Goal: Task Accomplishment & Management: Use online tool/utility

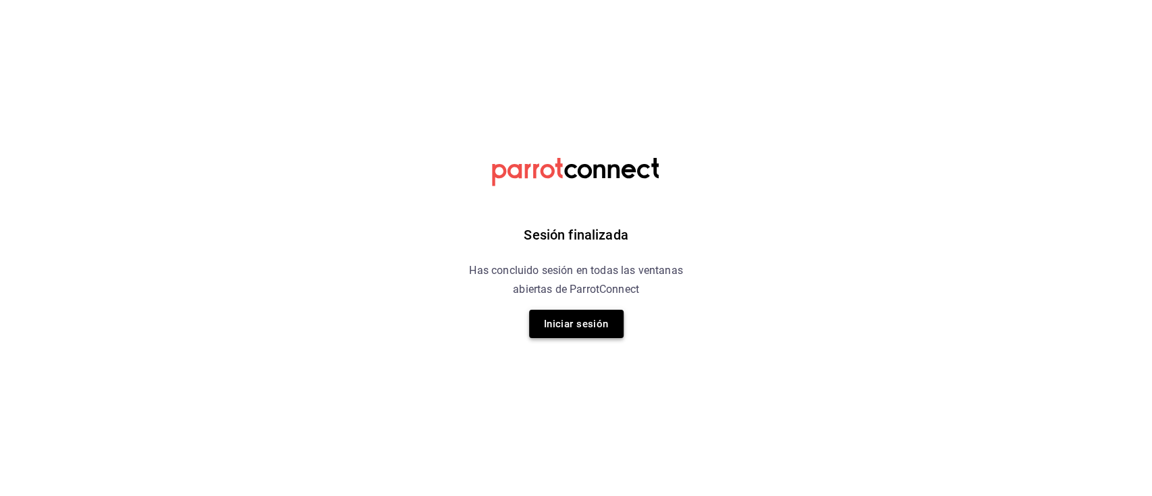
click at [587, 328] on button "Iniciar sesión" at bounding box center [576, 324] width 94 height 28
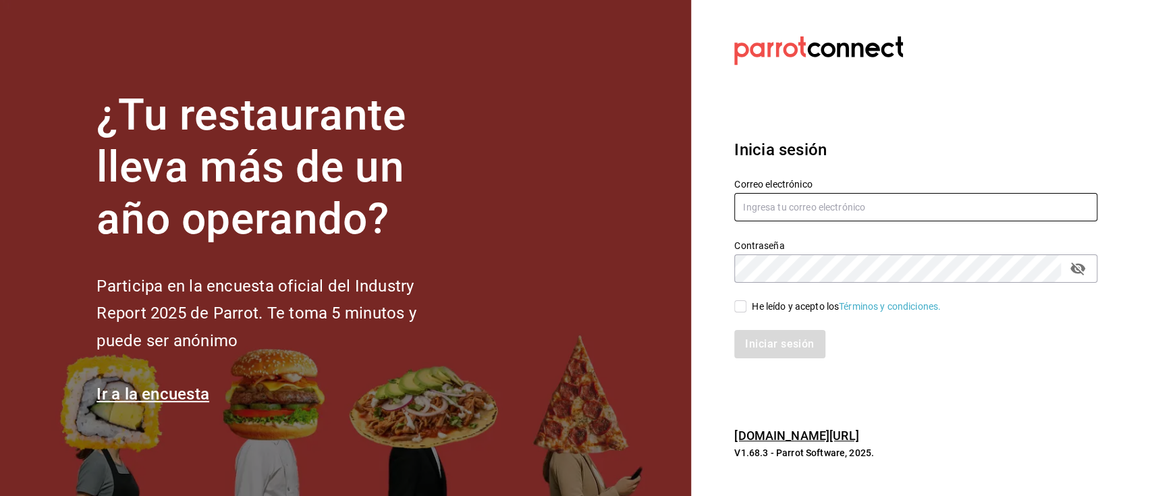
type input "[EMAIL_ADDRESS][DOMAIN_NAME]"
click at [742, 310] on input "He leído y acepto los Términos y condiciones." at bounding box center [740, 306] width 12 height 12
checkbox input "true"
click at [764, 345] on button "Iniciar sesión" at bounding box center [780, 344] width 92 height 28
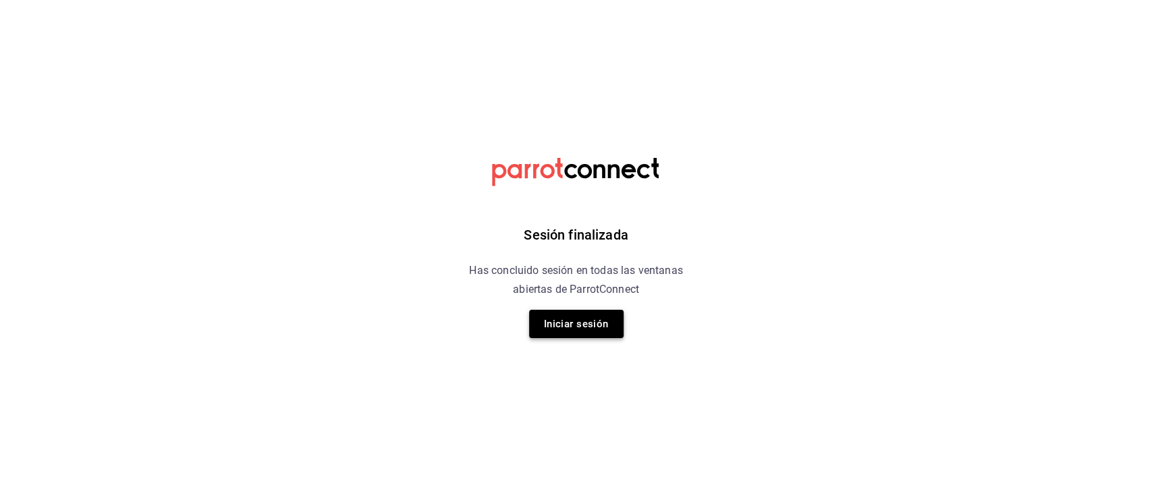
click at [578, 319] on button "Iniciar sesión" at bounding box center [576, 324] width 94 height 28
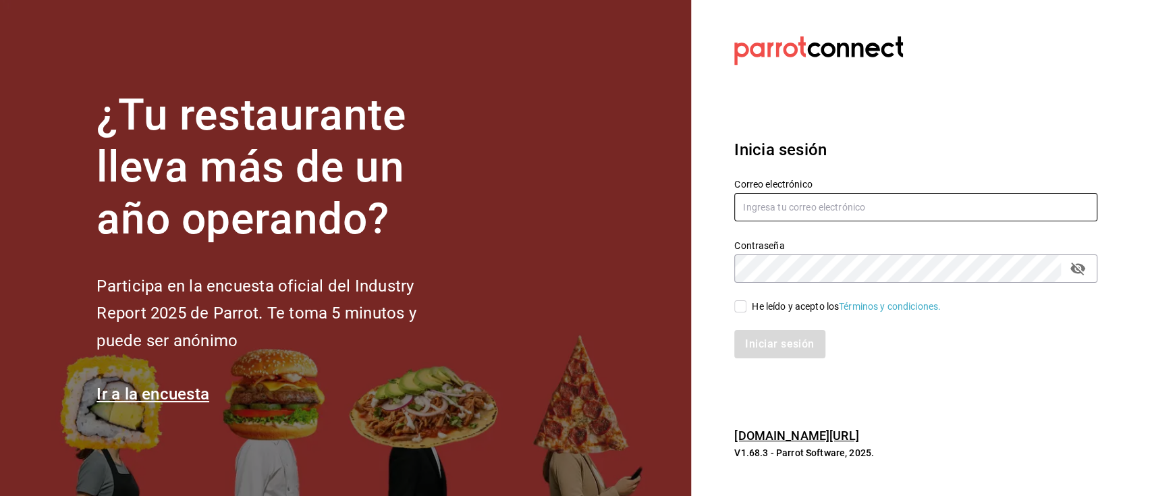
type input "[EMAIL_ADDRESS][DOMAIN_NAME]"
click at [745, 314] on div "Iniciar sesión" at bounding box center [907, 336] width 379 height 45
click at [742, 307] on input "He leído y acepto los Términos y condiciones." at bounding box center [740, 306] width 12 height 12
checkbox input "true"
click at [769, 343] on button "Iniciar sesión" at bounding box center [780, 344] width 92 height 28
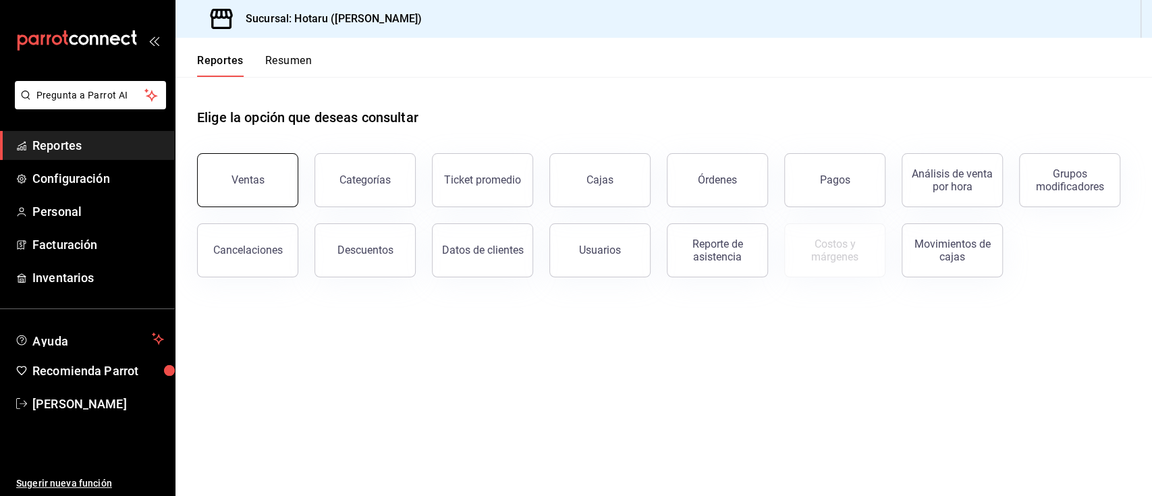
click at [240, 185] on div "Ventas" at bounding box center [247, 179] width 33 height 13
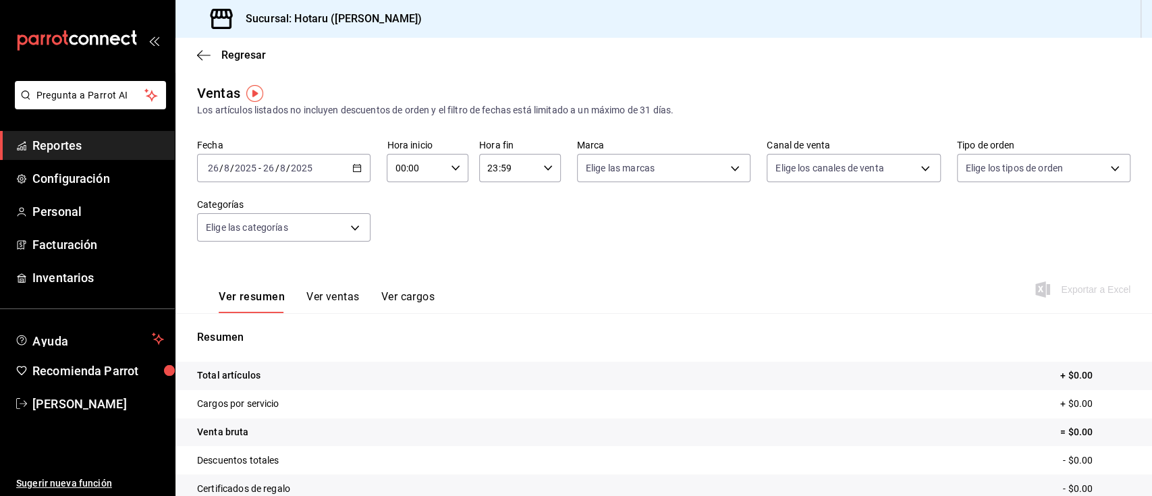
click at [352, 170] on icon "button" at bounding box center [356, 167] width 9 height 9
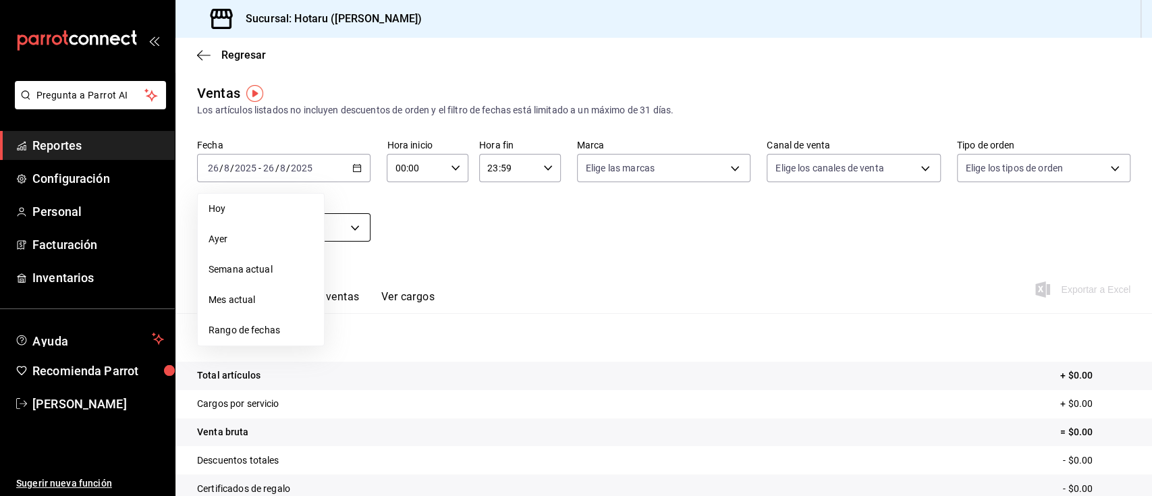
click at [356, 240] on body "Pregunta a Parrot AI Reportes Configuración Personal Facturación Inventarios Ay…" at bounding box center [576, 248] width 1152 height 496
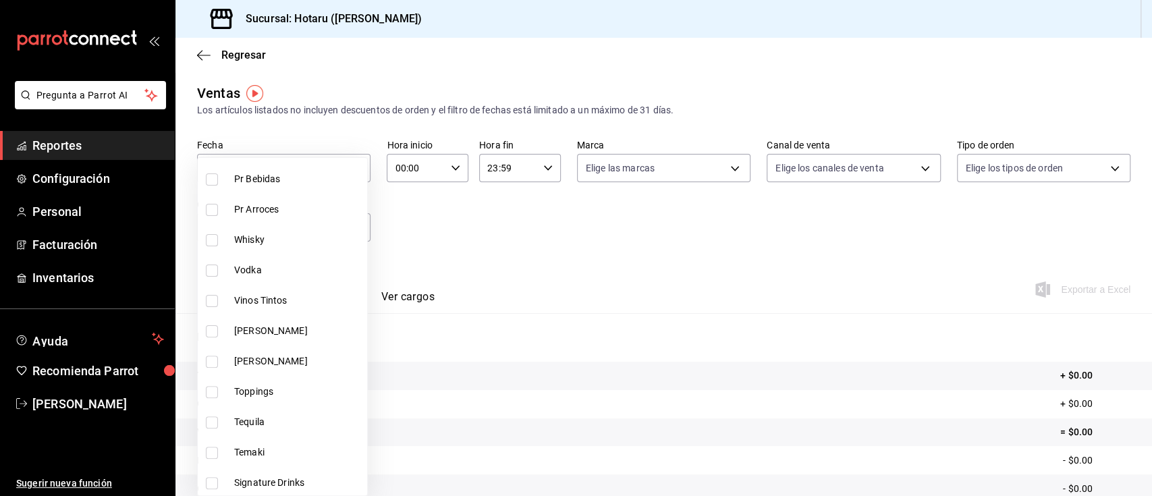
scroll to position [269, 0]
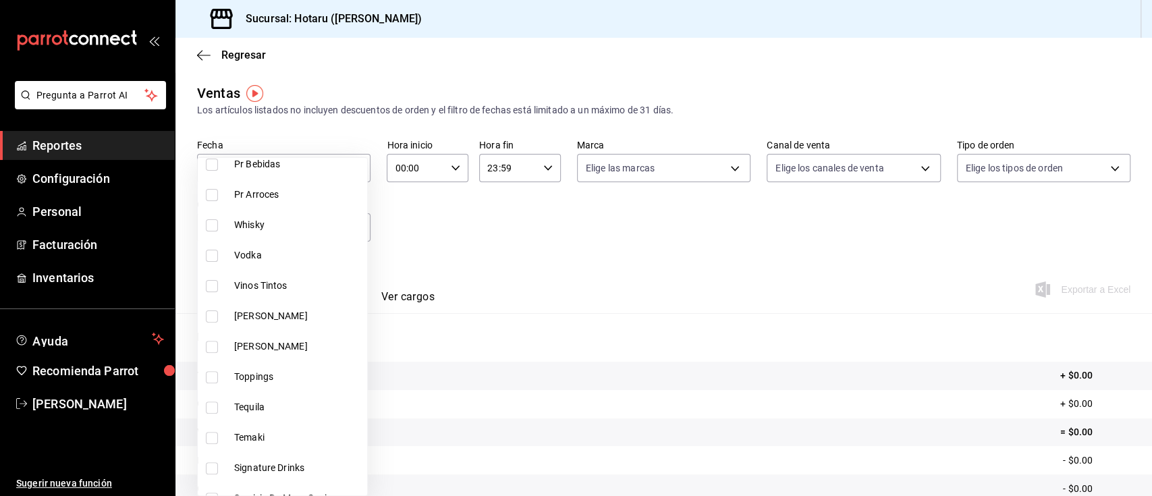
click at [204, 229] on li "Whisky" at bounding box center [282, 225] width 169 height 30
type input "c30ed8e5-0cfd-4b33-9d47-8ac3b5bd6514"
checkbox input "true"
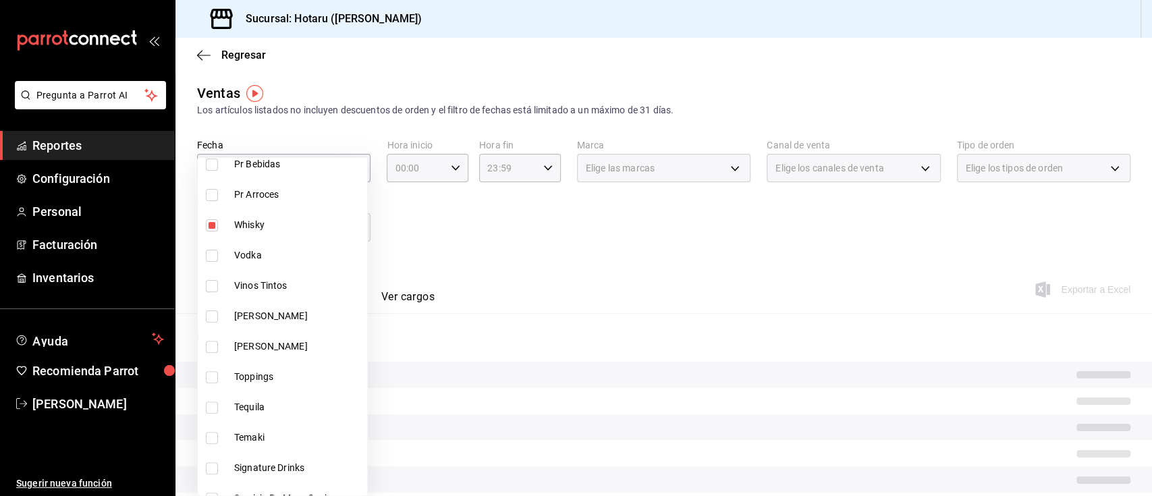
click at [211, 254] on input "checkbox" at bounding box center [212, 256] width 12 height 12
checkbox input "true"
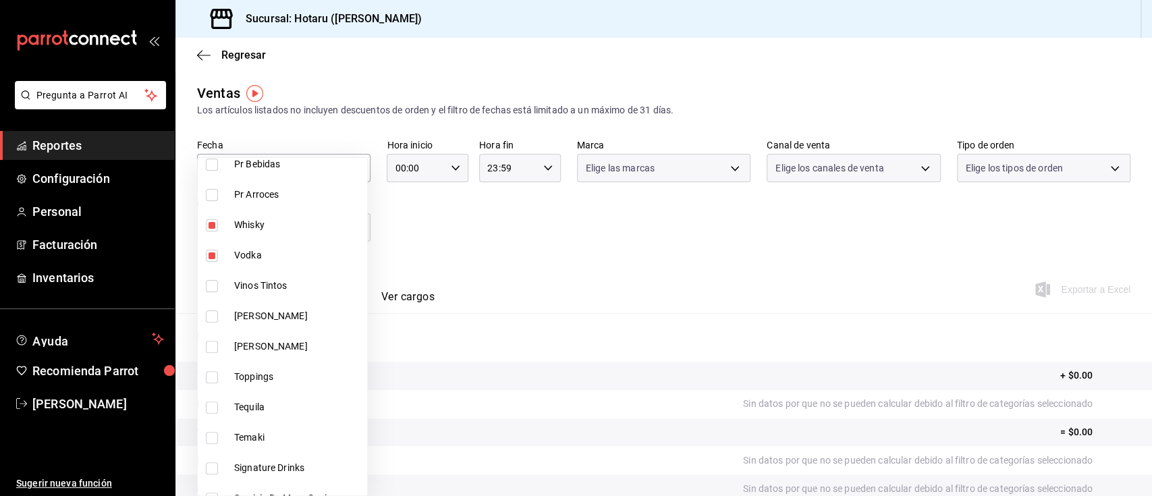
type input "c30ed8e5-0cfd-4b33-9d47-8ac3b5bd6514,92860bc8-fcc6-463b-ac1d-49bdcce8ecca"
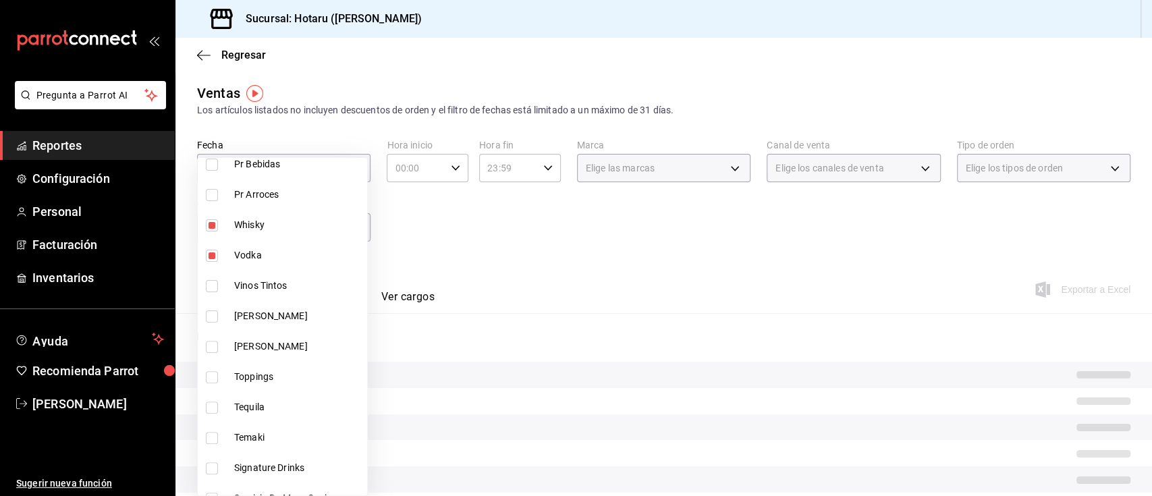
click at [216, 290] on input "checkbox" at bounding box center [212, 286] width 12 height 12
checkbox input "true"
type input "c30ed8e5-0cfd-4b33-9d47-8ac3b5bd6514,92860bc8-fcc6-463b-ac1d-49bdcce8ecca,d3b0d…"
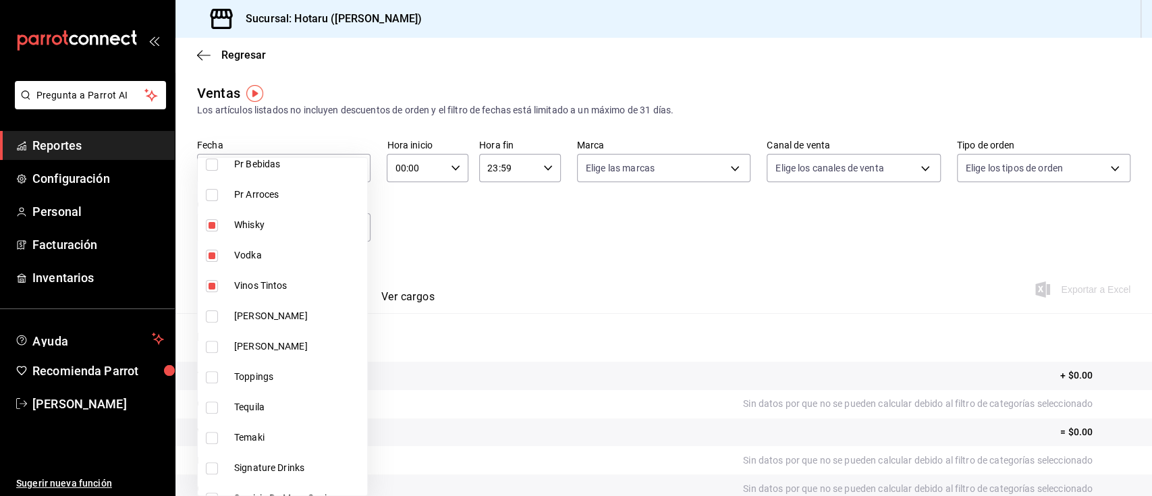
click at [215, 321] on input "checkbox" at bounding box center [212, 316] width 12 height 12
checkbox input "true"
type input "c30ed8e5-0cfd-4b33-9d47-8ac3b5bd6514,92860bc8-fcc6-463b-ac1d-49bdcce8ecca,d3b0d…"
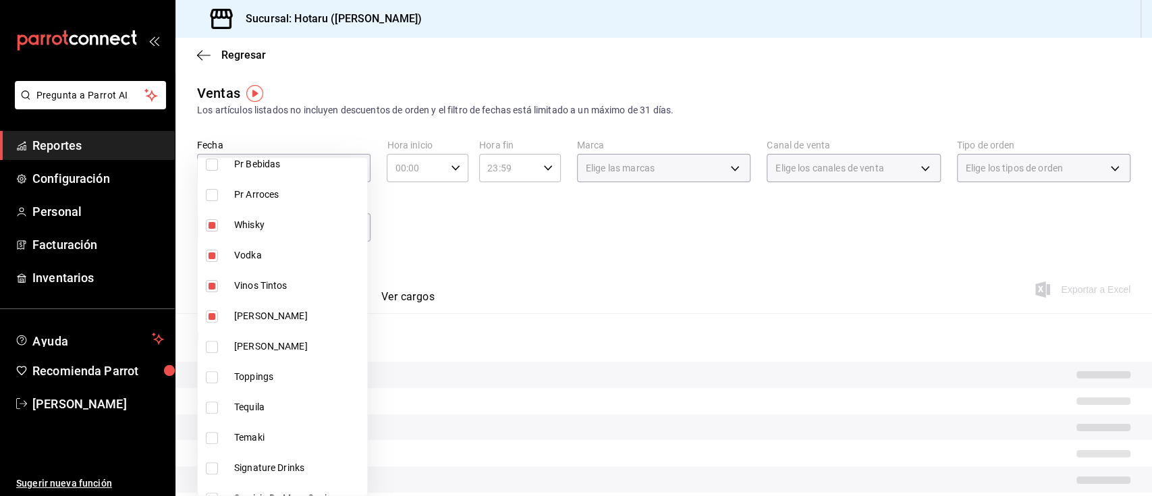
click at [211, 348] on input "checkbox" at bounding box center [212, 347] width 12 height 12
checkbox input "true"
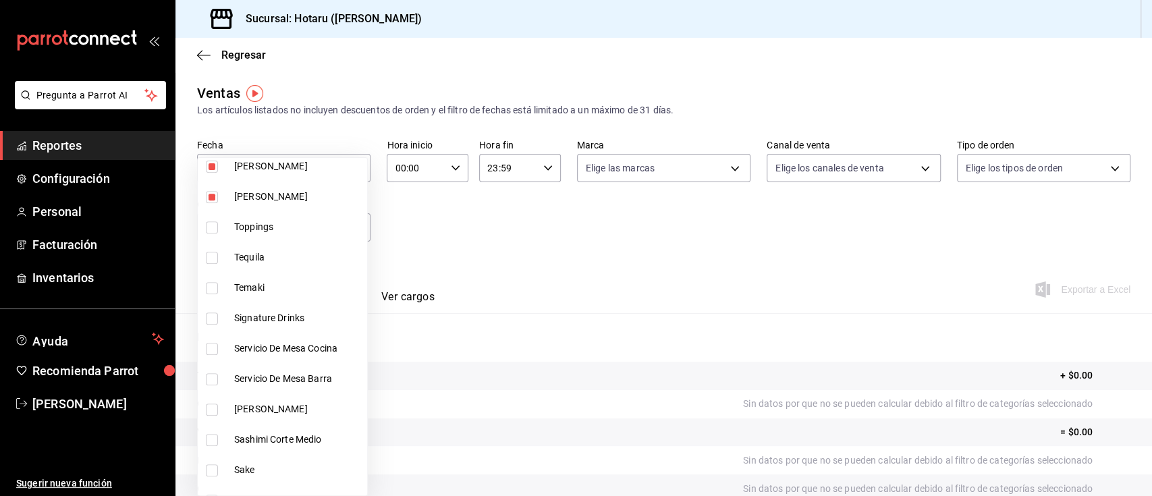
scroll to position [421, 0]
click at [211, 321] on li "Signature Drinks" at bounding box center [282, 315] width 169 height 30
type input "c30ed8e5-0cfd-4b33-9d47-8ac3b5bd6514,92860bc8-fcc6-463b-ac1d-49bdcce8ecca,d3b0d…"
checkbox input "true"
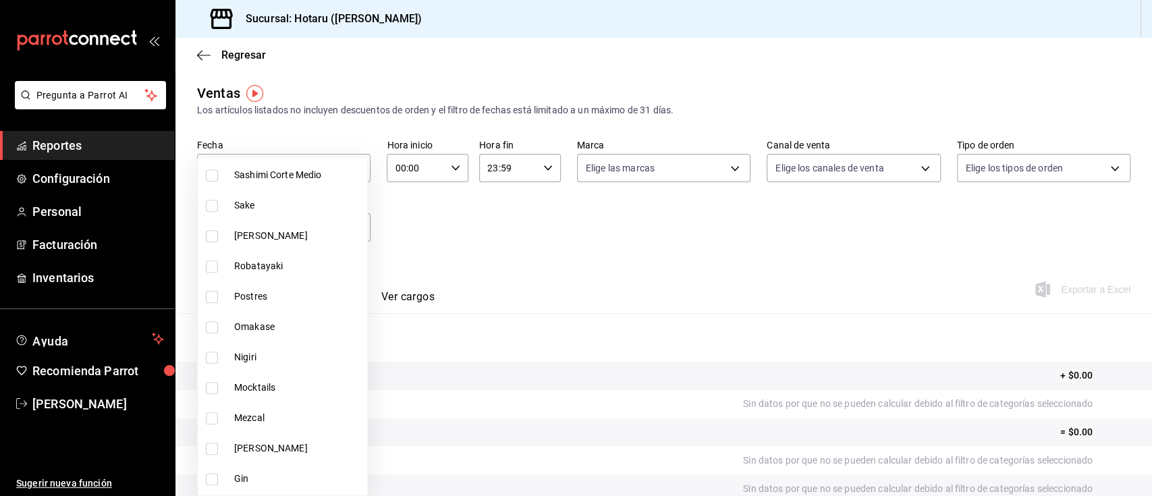
scroll to position [686, 0]
click at [210, 207] on input "checkbox" at bounding box center [212, 203] width 12 height 12
checkbox input "true"
type input "c30ed8e5-0cfd-4b33-9d47-8ac3b5bd6514,92860bc8-fcc6-463b-ac1d-49bdcce8ecca,d3b0d…"
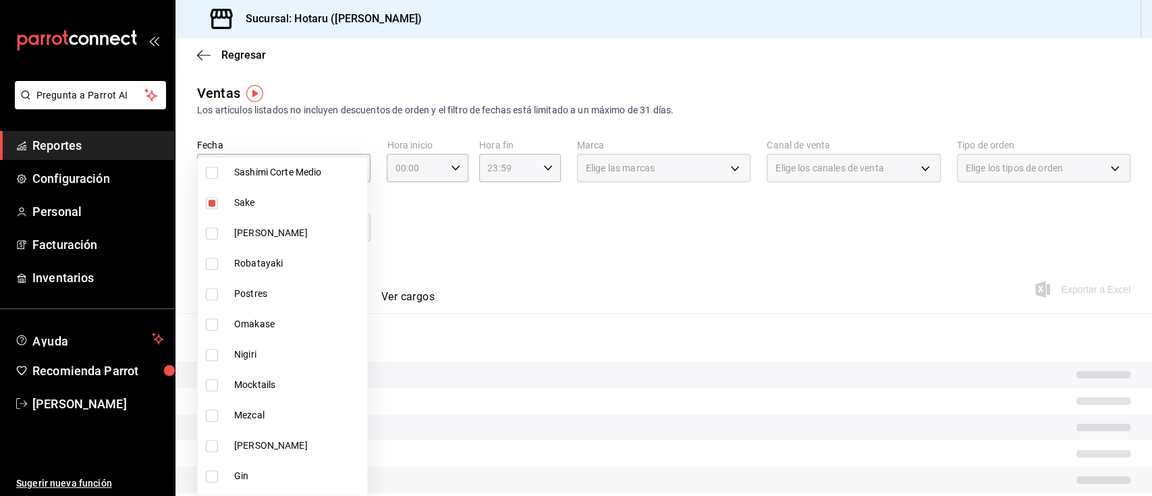
click at [211, 227] on input "checkbox" at bounding box center [212, 233] width 12 height 12
checkbox input "true"
type input "c30ed8e5-0cfd-4b33-9d47-8ac3b5bd6514,92860bc8-fcc6-463b-ac1d-49bdcce8ecca,d3b0d…"
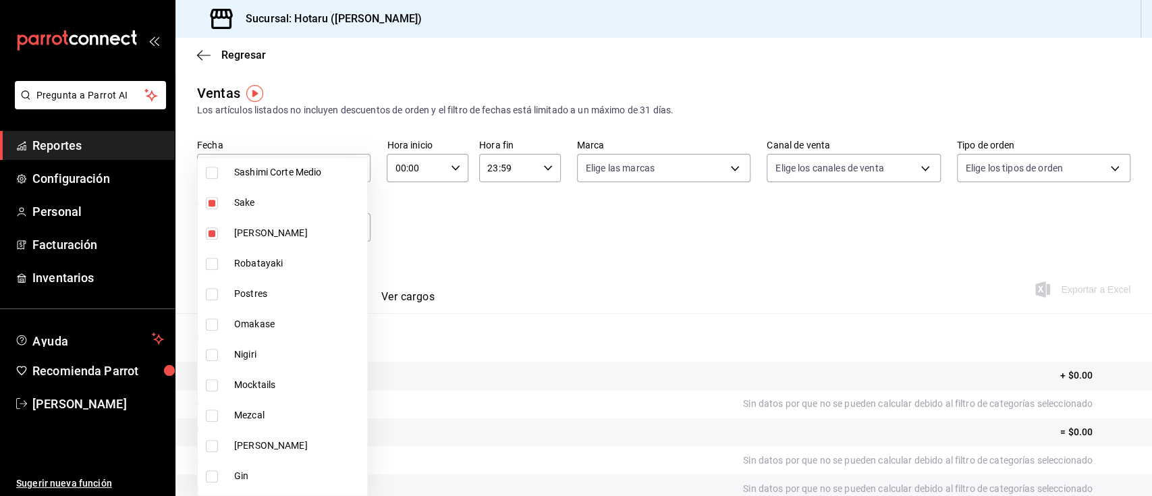
click at [211, 386] on input "checkbox" at bounding box center [212, 385] width 12 height 12
checkbox input "true"
type input "c30ed8e5-0cfd-4b33-9d47-8ac3b5bd6514,92860bc8-fcc6-463b-ac1d-49bdcce8ecca,d3b0d…"
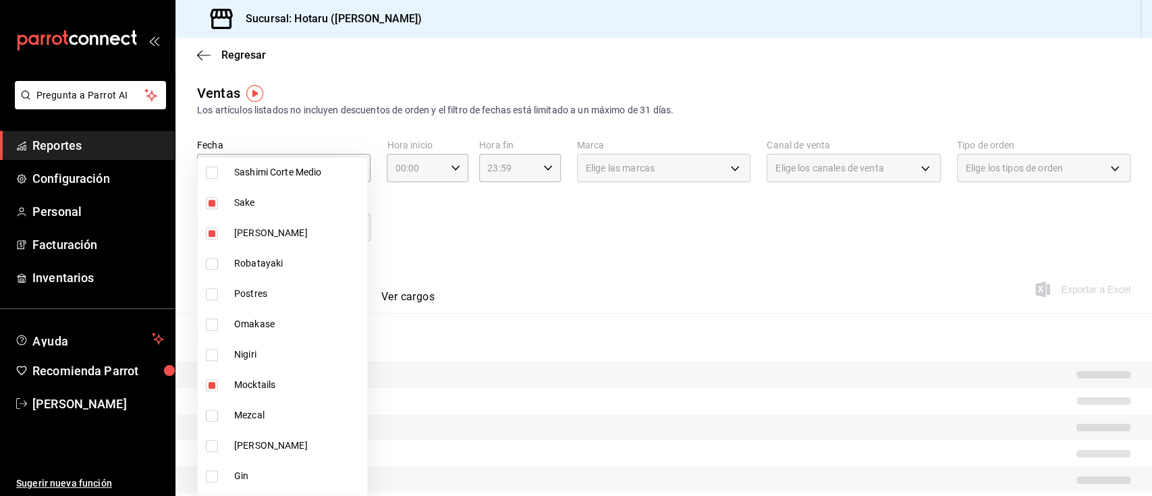
click at [213, 415] on input "checkbox" at bounding box center [212, 416] width 12 height 12
checkbox input "true"
type input "c30ed8e5-0cfd-4b33-9d47-8ac3b5bd6514,92860bc8-fcc6-463b-ac1d-49bdcce8ecca,d3b0d…"
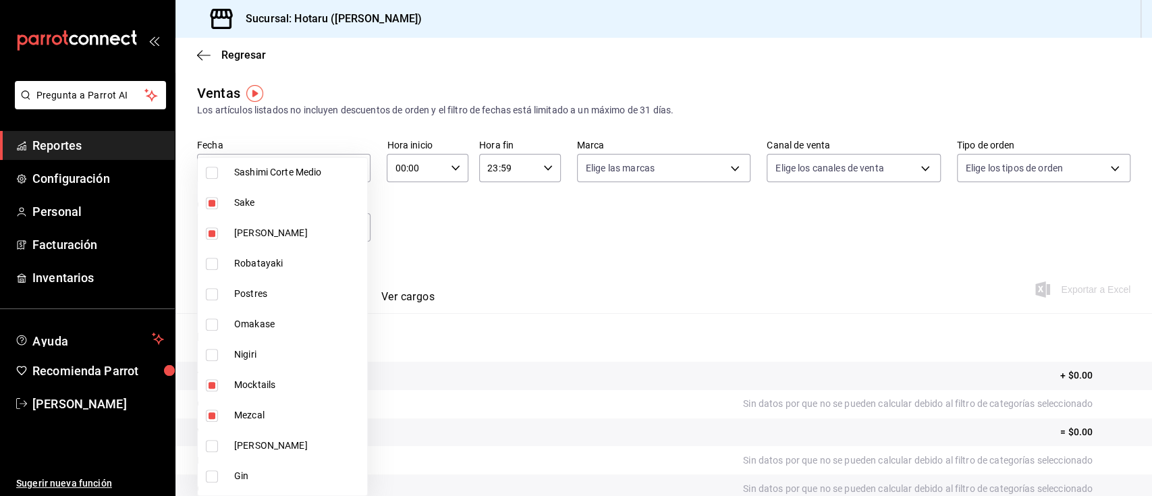
click at [210, 475] on input "checkbox" at bounding box center [212, 476] width 12 height 12
checkbox input "false"
click at [211, 483] on li "Gin" at bounding box center [282, 476] width 169 height 30
type input "c30ed8e5-0cfd-4b33-9d47-8ac3b5bd6514,92860bc8-fcc6-463b-ac1d-49bdcce8ecca,d3b0d…"
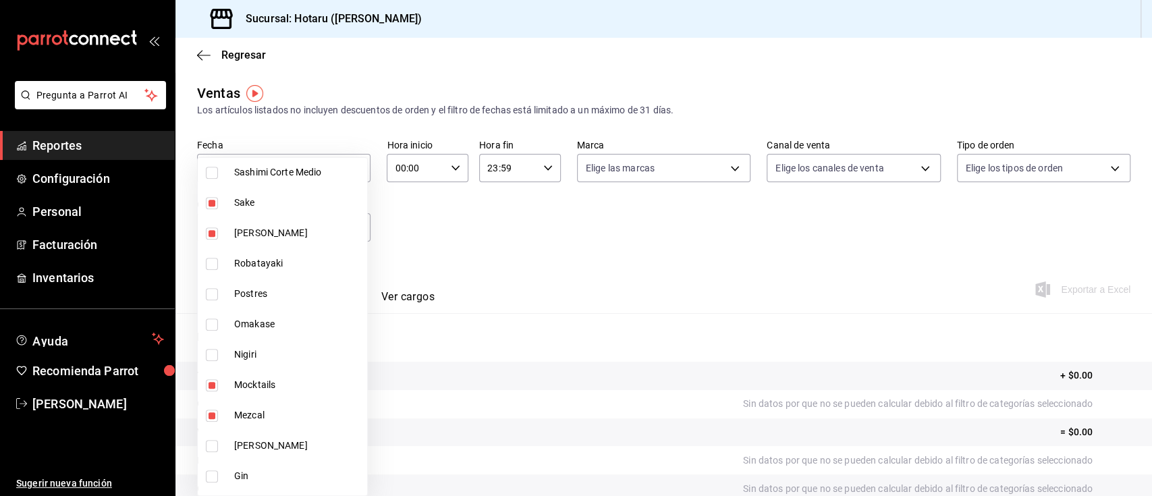
checkbox input "true"
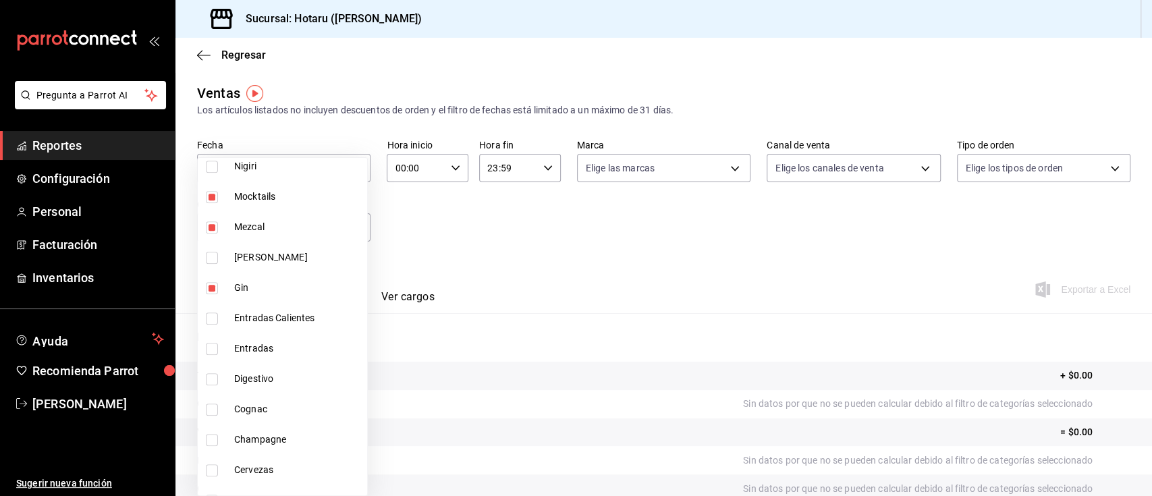
scroll to position [893, 0]
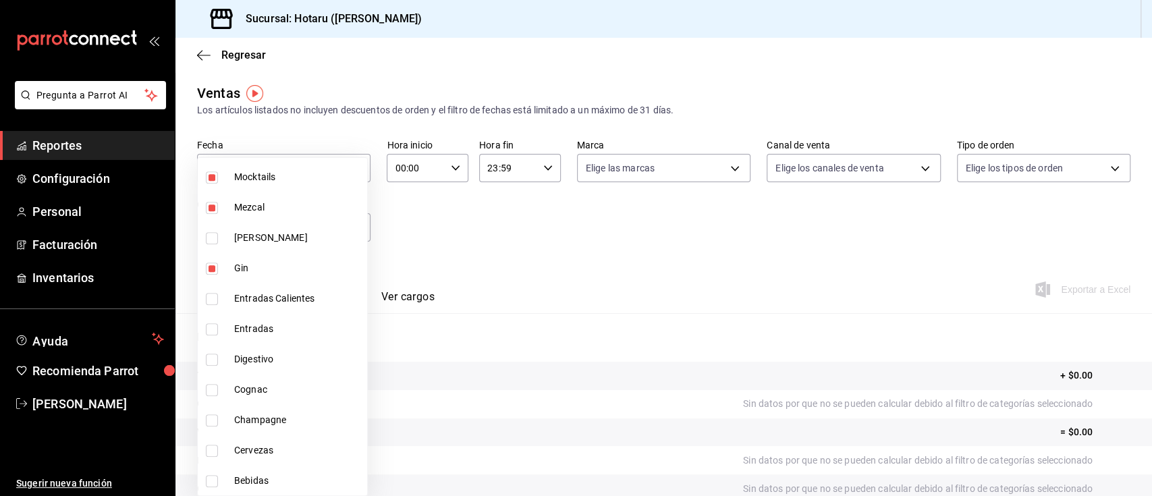
click at [217, 366] on li "Digestivo" at bounding box center [282, 359] width 169 height 30
type input "c30ed8e5-0cfd-4b33-9d47-8ac3b5bd6514,92860bc8-fcc6-463b-ac1d-49bdcce8ecca,d3b0d…"
checkbox input "true"
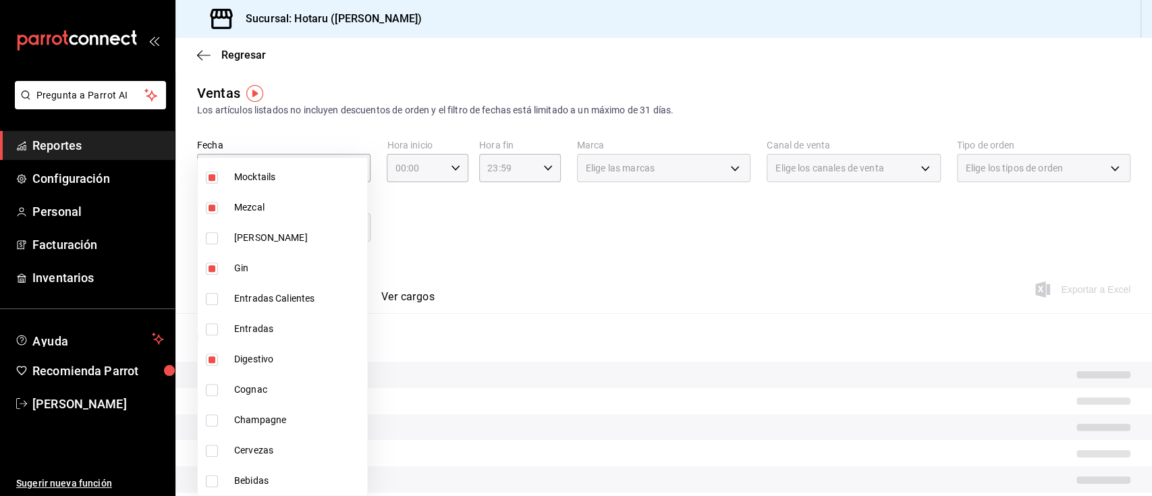
click at [213, 386] on input "checkbox" at bounding box center [212, 390] width 12 height 12
checkbox input "true"
type input "c30ed8e5-0cfd-4b33-9d47-8ac3b5bd6514,92860bc8-fcc6-463b-ac1d-49bdcce8ecca,d3b0d…"
click at [207, 415] on input "checkbox" at bounding box center [212, 420] width 12 height 12
checkbox input "true"
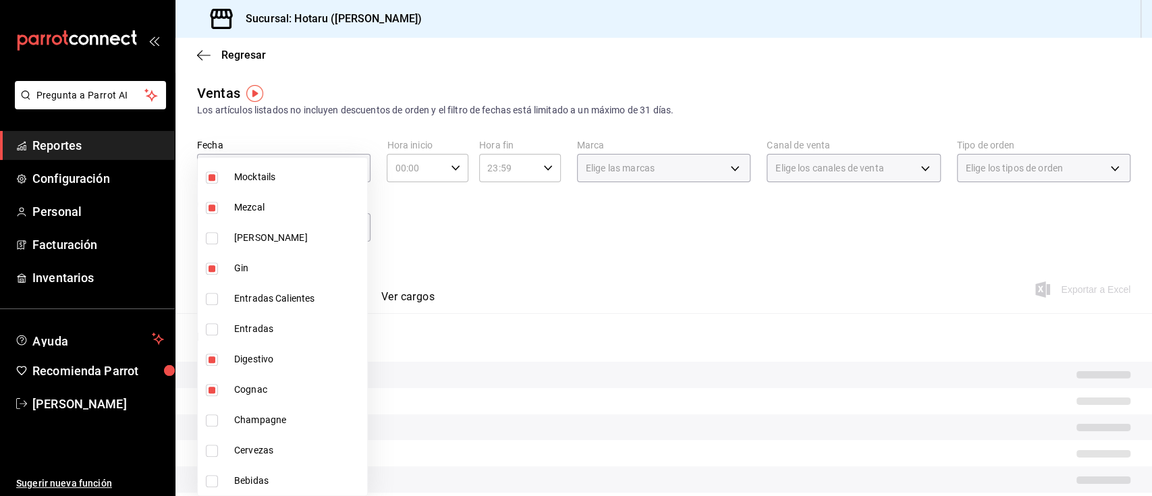
type input "c30ed8e5-0cfd-4b33-9d47-8ac3b5bd6514,92860bc8-fcc6-463b-ac1d-49bdcce8ecca,d3b0d…"
click at [209, 447] on input "checkbox" at bounding box center [212, 451] width 12 height 12
checkbox input "true"
type input "c30ed8e5-0cfd-4b33-9d47-8ac3b5bd6514,92860bc8-fcc6-463b-ac1d-49bdcce8ecca,d3b0d…"
click at [211, 486] on input "checkbox" at bounding box center [212, 481] width 12 height 12
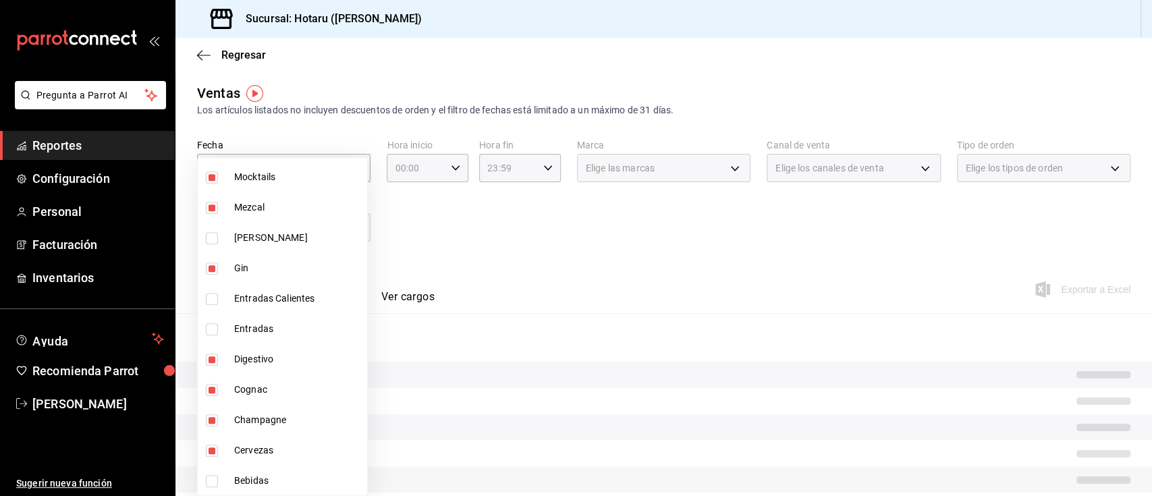
checkbox input "true"
type input "c30ed8e5-0cfd-4b33-9d47-8ac3b5bd6514,92860bc8-fcc6-463b-ac1d-49bdcce8ecca,d3b0d…"
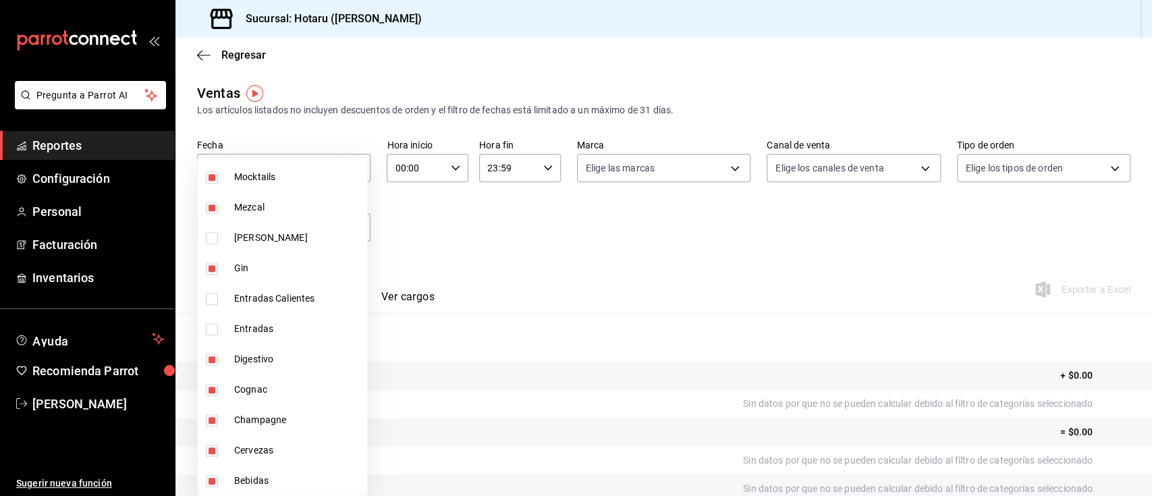
click at [534, 311] on div at bounding box center [576, 248] width 1152 height 496
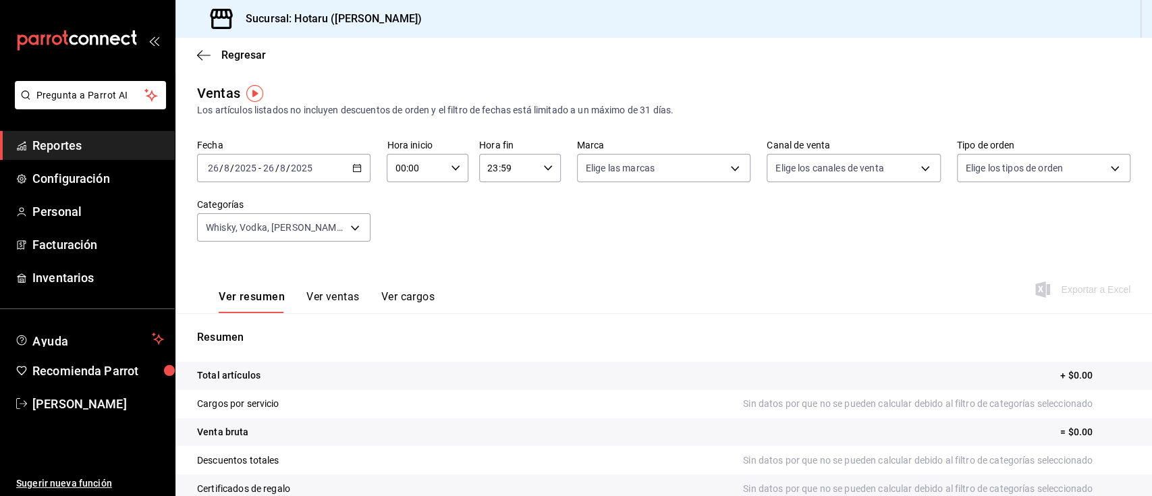
click at [356, 170] on icon "button" at bounding box center [356, 167] width 9 height 9
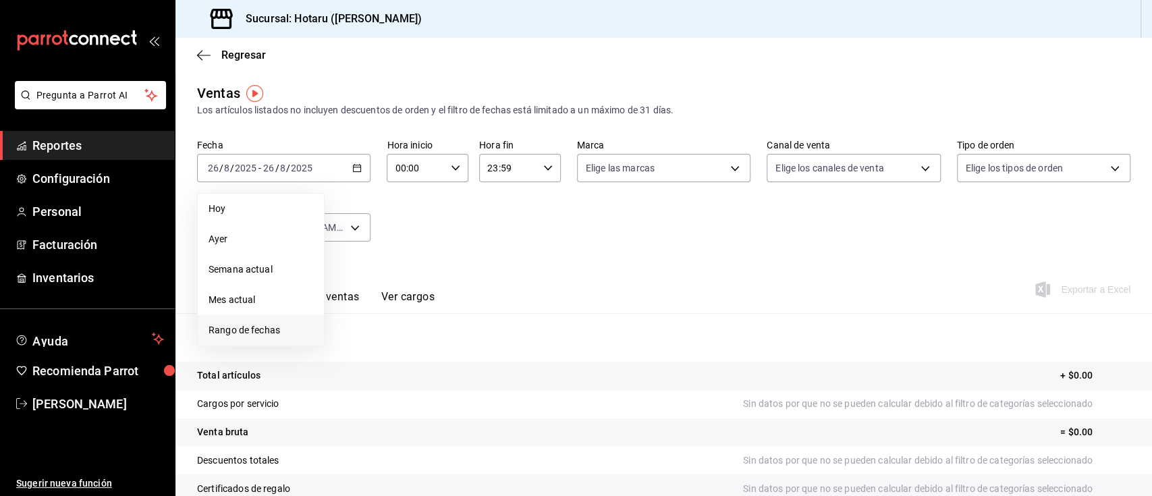
click at [280, 323] on span "Rango de fechas" at bounding box center [261, 330] width 105 height 14
click at [356, 376] on abbr "25" at bounding box center [352, 376] width 9 height 9
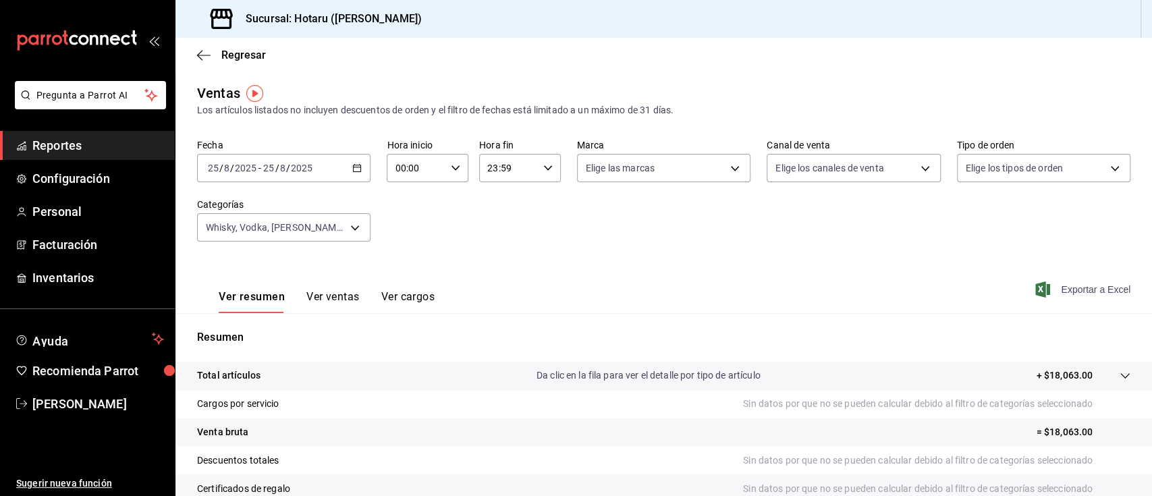
click at [1092, 295] on span "Exportar a Excel" at bounding box center [1084, 289] width 92 height 16
